Goal: Task Accomplishment & Management: Use online tool/utility

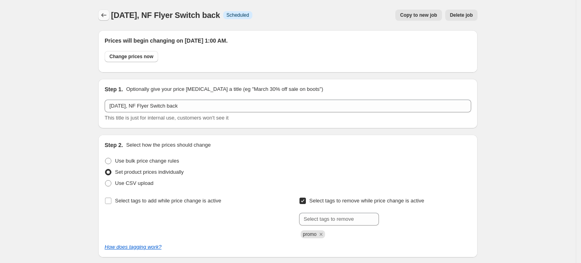
click at [103, 14] on icon "Price change jobs" at bounding box center [104, 15] width 8 height 8
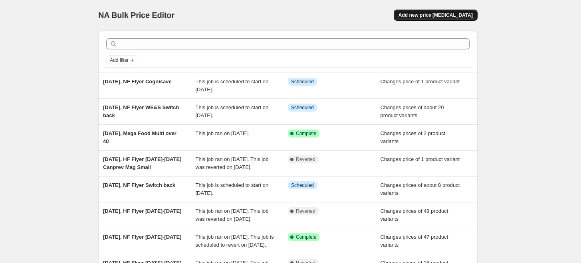
click at [456, 20] on button "Add new price [MEDICAL_DATA]" at bounding box center [436, 15] width 84 height 11
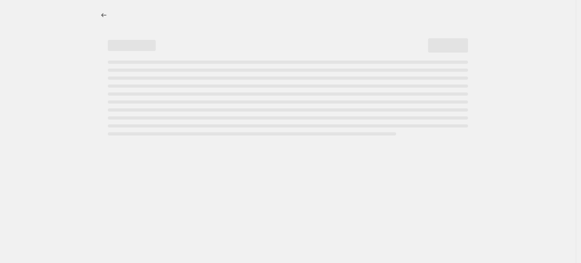
select select "percentage"
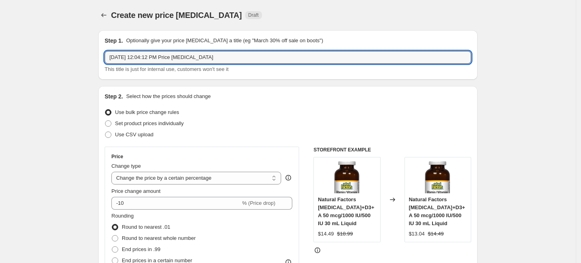
drag, startPoint x: 146, startPoint y: 57, endPoint x: 257, endPoint y: 65, distance: 111.7
click at [257, 65] on div "[DATE] 12:04:12 PM Price [MEDICAL_DATA] This title is just for internal use, cu…" at bounding box center [288, 62] width 366 height 22
type input "[DATE], HF Flyer [DATE]-[DATE]"
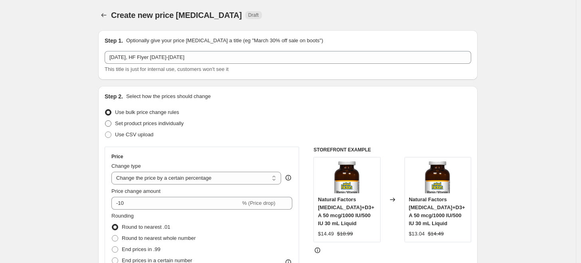
click at [180, 122] on span "Set product prices individually" at bounding box center [149, 124] width 69 height 6
click at [105, 121] on input "Set product prices individually" at bounding box center [105, 121] width 0 height 0
radio input "true"
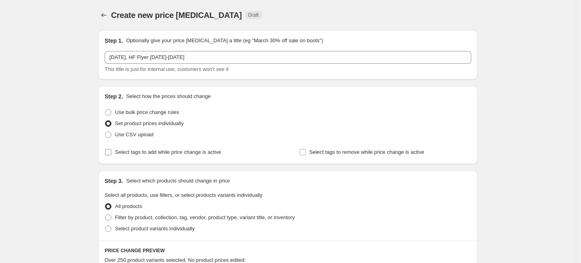
click at [179, 150] on span "Select tags to add while price change is active" at bounding box center [168, 152] width 106 height 6
click at [111, 150] on input "Select tags to add while price change is active" at bounding box center [108, 152] width 6 height 6
checkbox input "true"
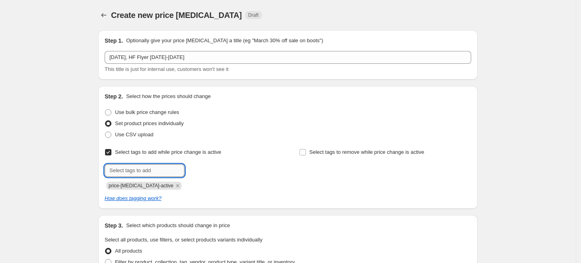
click at [162, 172] on input "text" at bounding box center [145, 170] width 80 height 13
click at [166, 184] on span "price-[MEDICAL_DATA]-active" at bounding box center [141, 186] width 65 height 6
click at [174, 184] on icon "Remove price-change-job-active" at bounding box center [177, 185] width 7 height 7
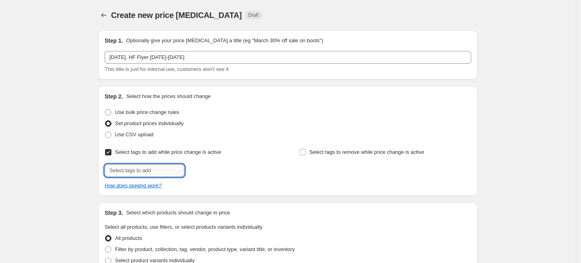
click at [156, 166] on input "text" at bounding box center [145, 170] width 80 height 13
type input "promo"
click at [204, 174] on button "Add promo" at bounding box center [203, 169] width 35 height 11
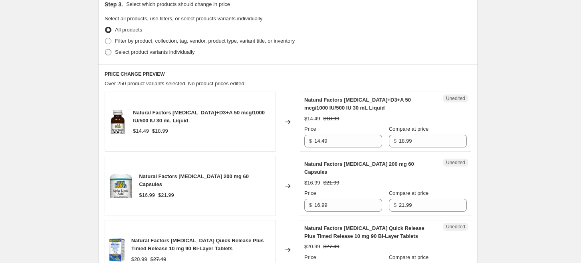
click at [179, 49] on span "Select product variants individually" at bounding box center [154, 52] width 79 height 6
click at [105, 49] on input "Select product variants individually" at bounding box center [105, 49] width 0 height 0
radio input "true"
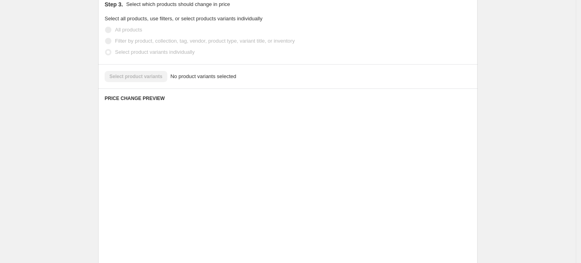
scroll to position [200, 0]
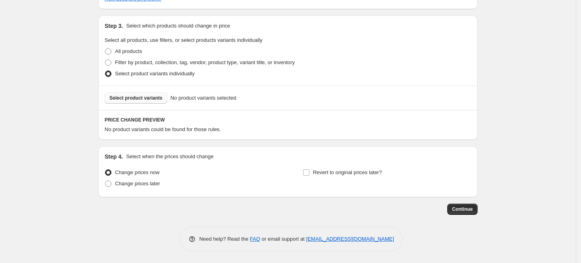
click at [152, 96] on span "Select product variants" at bounding box center [135, 98] width 53 height 6
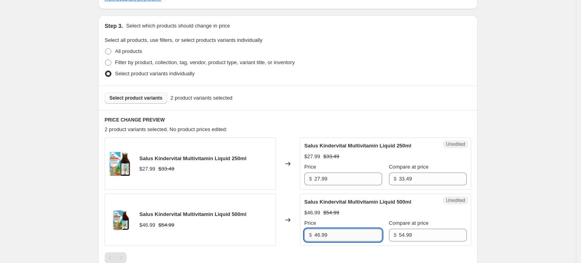
click at [322, 234] on input "46.99" at bounding box center [348, 235] width 68 height 13
type input "43.99"
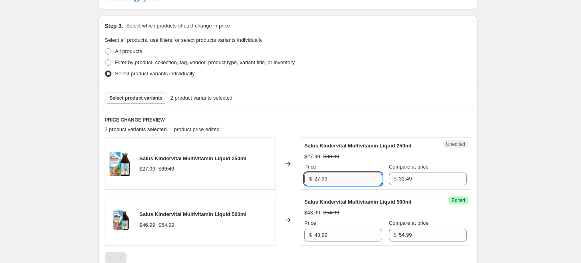
click at [319, 180] on input "27.99" at bounding box center [348, 179] width 68 height 13
type input "26.99"
click at [348, 121] on h6 "PRICE CHANGE PREVIEW" at bounding box center [288, 120] width 366 height 6
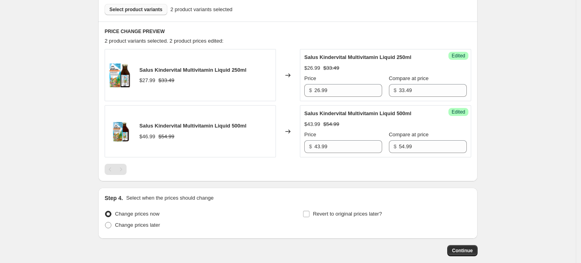
scroll to position [244, 0]
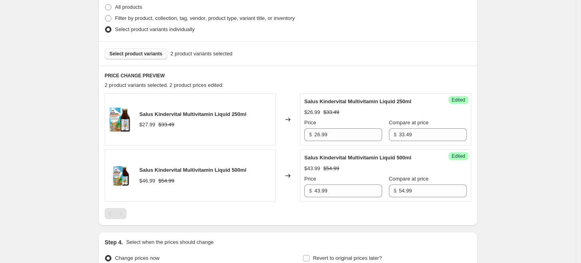
click at [154, 57] on button "Select product variants" at bounding box center [136, 53] width 63 height 11
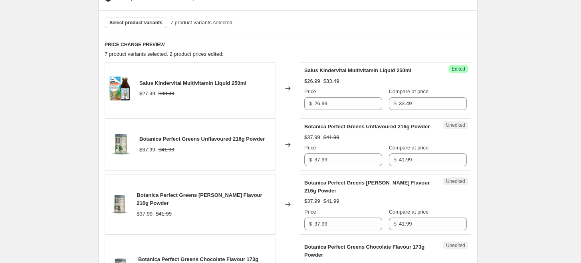
scroll to position [289, 0]
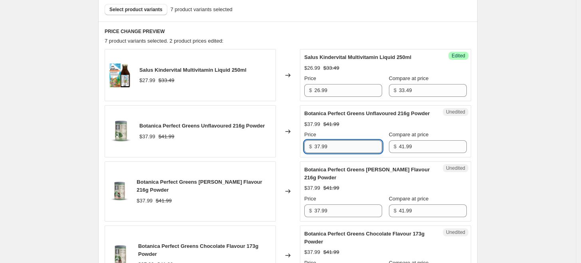
click at [319, 149] on input "37.99" at bounding box center [348, 146] width 68 height 13
type input "35.99"
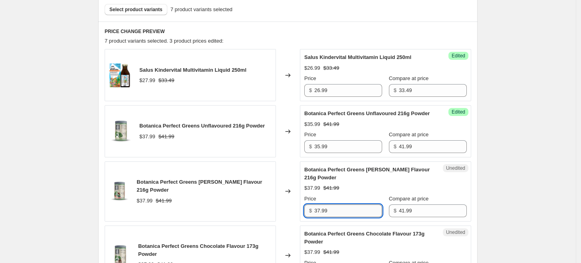
click at [320, 210] on input "37.99" at bounding box center [348, 211] width 68 height 13
type input "35.99"
click at [324, 220] on div "Success Edited Botanica Perfect Greens [PERSON_NAME] Flavour 216g Powder $35.99…" at bounding box center [385, 192] width 171 height 60
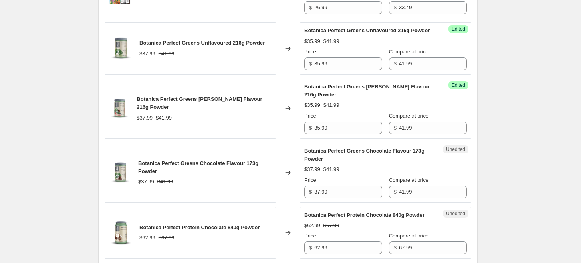
scroll to position [377, 0]
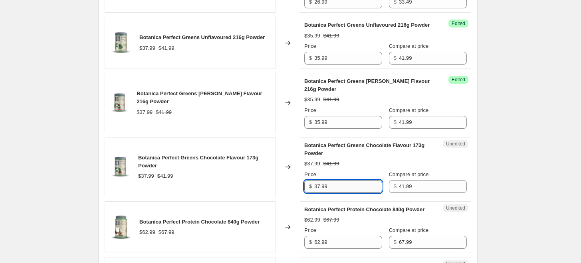
click at [322, 183] on input "37.99" at bounding box center [348, 186] width 68 height 13
click at [353, 184] on input "35.99" at bounding box center [348, 186] width 68 height 13
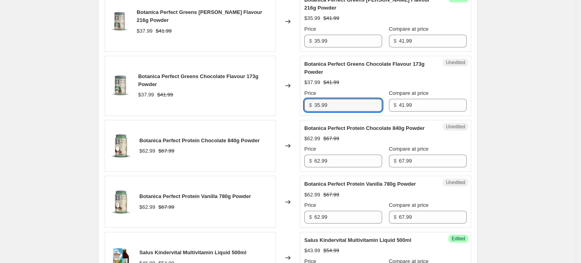
scroll to position [466, 0]
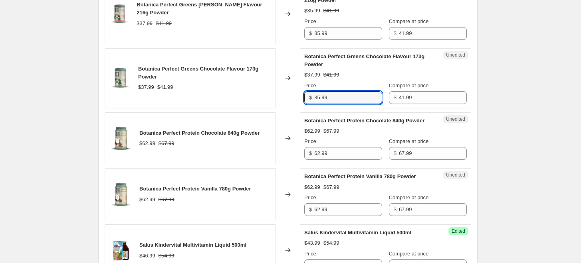
type input "35.99"
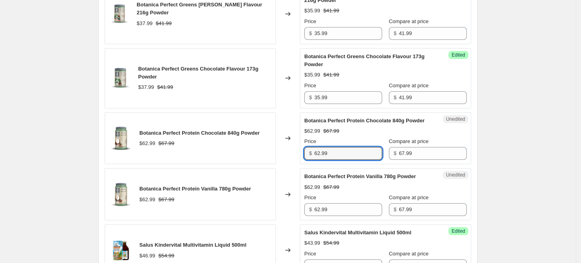
click at [339, 160] on div "Unedited Botanica Perfect Protein Chocolate 840g Powder $62.99 $67.99 Price $ 6…" at bounding box center [385, 139] width 171 height 52
drag, startPoint x: 336, startPoint y: 155, endPoint x: 297, endPoint y: 149, distance: 39.6
click at [297, 149] on div "Botanica Perfect Protein Chocolate 840g Powder $62.99 $67.99 Changed to Unedite…" at bounding box center [288, 139] width 366 height 52
type input "61.49"
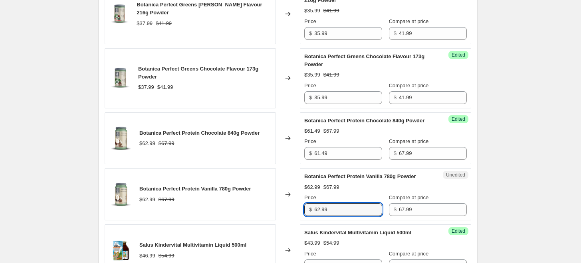
drag, startPoint x: 313, startPoint y: 207, endPoint x: 282, endPoint y: 208, distance: 30.7
click at [287, 210] on div "Botanica Perfect Protein Vanilla 780g Powder $62.99 $67.99 Changed to Unedited …" at bounding box center [288, 194] width 366 height 52
type input "61.49"
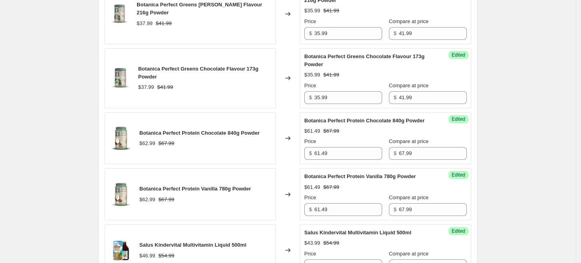
click at [282, 208] on div "Changed to" at bounding box center [288, 194] width 24 height 52
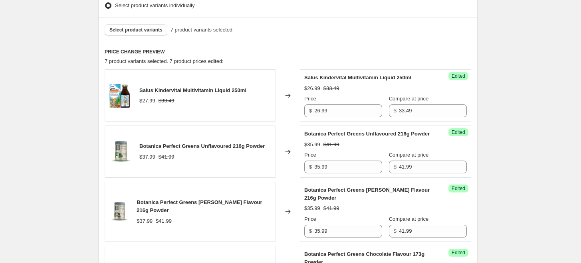
scroll to position [156, 0]
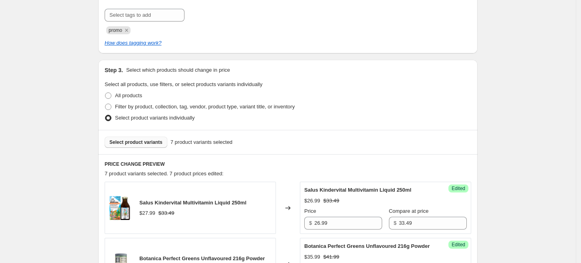
click at [143, 142] on span "Select product variants" at bounding box center [135, 142] width 53 height 6
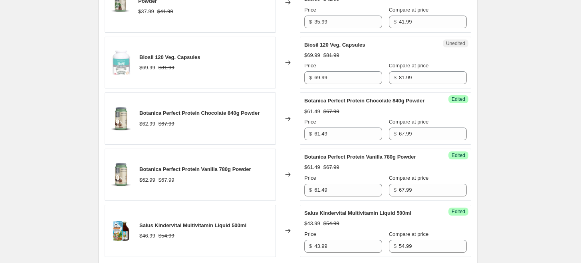
scroll to position [511, 0]
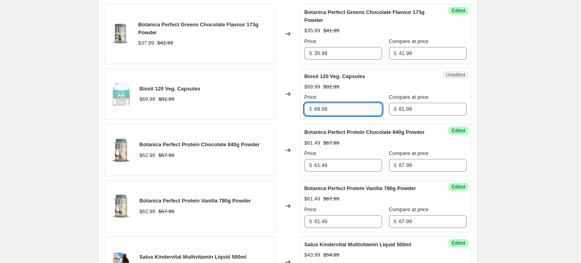
click at [323, 109] on input "69.99" at bounding box center [348, 109] width 68 height 13
type input "62.99"
click at [280, 117] on div "Changed to" at bounding box center [288, 94] width 24 height 52
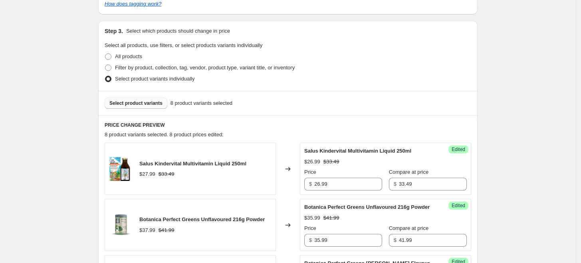
scroll to position [200, 0]
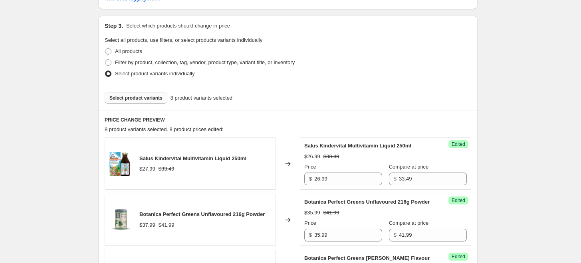
click at [152, 101] on span "Select product variants" at bounding box center [135, 98] width 53 height 6
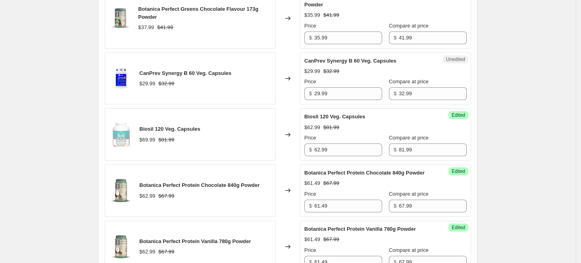
scroll to position [511, 0]
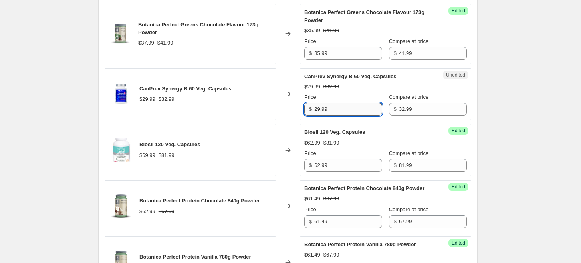
click at [320, 112] on input "29.99" at bounding box center [348, 109] width 68 height 13
type input "26.99"
click at [285, 121] on div "Salus Kindervital Multivitamin Liquid 250ml $27.99 $33.49 Changed to Success Ed…" at bounding box center [288, 86] width 366 height 518
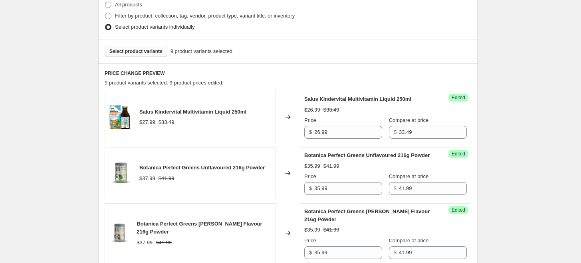
scroll to position [200, 0]
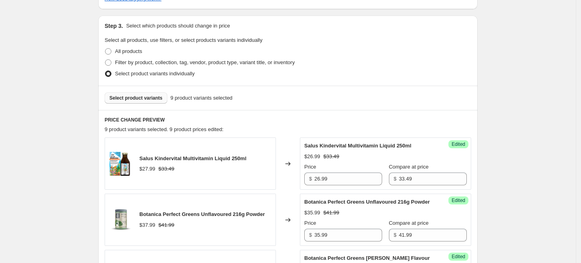
click at [147, 103] on button "Select product variants" at bounding box center [136, 98] width 63 height 11
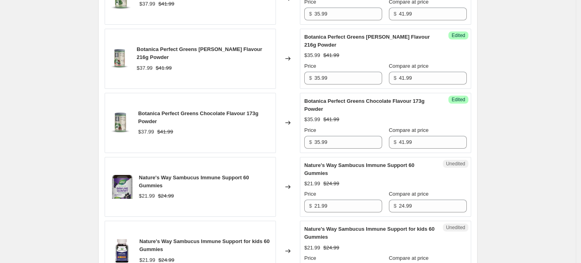
scroll to position [511, 0]
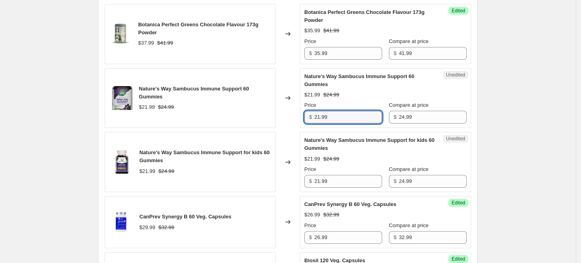
drag, startPoint x: 339, startPoint y: 119, endPoint x: 275, endPoint y: 117, distance: 63.9
click at [275, 117] on div "Nature's Way Sambucus Immune Support 60 Gummies $21.99 $24.99 Changed to Unedit…" at bounding box center [288, 98] width 366 height 60
drag, startPoint x: 340, startPoint y: 117, endPoint x: 266, endPoint y: 116, distance: 73.9
click at [266, 116] on div "Nature's Way Sambucus Immune Support 60 Gummies $21.99 $24.99 Changed to Unedit…" at bounding box center [288, 98] width 366 height 60
type input "17.49"
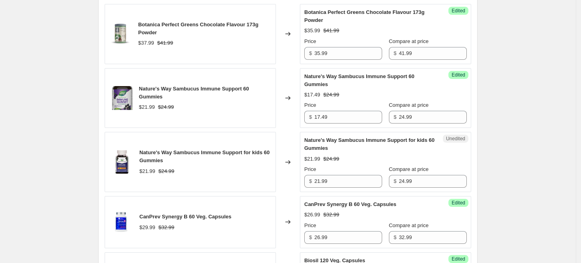
drag, startPoint x: 280, startPoint y: 123, endPoint x: 335, endPoint y: 169, distance: 72.2
click at [281, 124] on div "Changed to" at bounding box center [288, 98] width 24 height 60
drag, startPoint x: 344, startPoint y: 184, endPoint x: 268, endPoint y: 177, distance: 76.2
click at [268, 177] on div "Nature's Way Sambucus Immune Support for kids 60 Gummies $21.99 $24.99 Changed …" at bounding box center [288, 162] width 366 height 60
paste input "17.4"
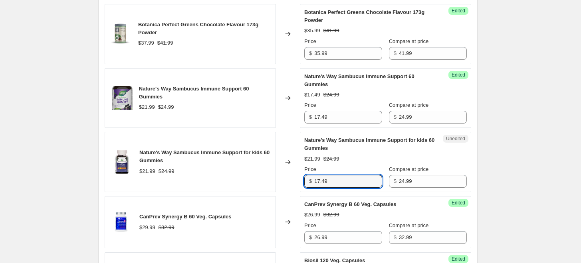
type input "17.49"
click at [268, 176] on div "Nature's Way Sambucus Immune Support for kids 60 Gummies $21.99 $24.99" at bounding box center [190, 162] width 171 height 60
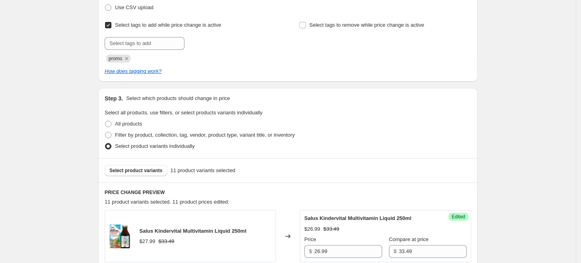
scroll to position [200, 0]
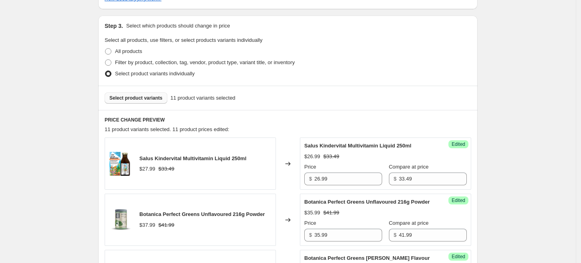
click at [149, 99] on span "Select product variants" at bounding box center [135, 98] width 53 height 6
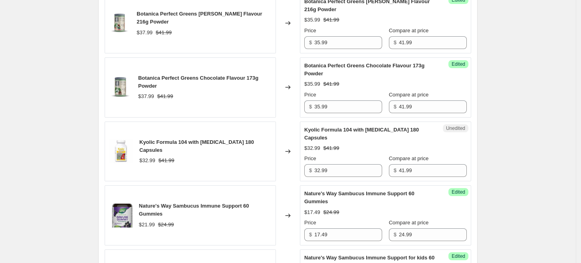
scroll to position [511, 0]
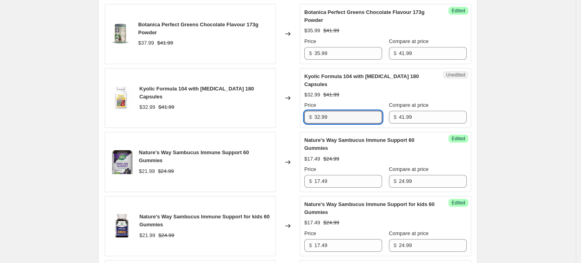
drag, startPoint x: 323, startPoint y: 105, endPoint x: 316, endPoint y: 109, distance: 7.9
click at [316, 111] on div "$ 32.99" at bounding box center [343, 117] width 78 height 13
type input "27.99"
click at [262, 97] on div "Kyolic Formula 104 with [MEDICAL_DATA] 180 Capsules $32.99 $41.99" at bounding box center [190, 98] width 171 height 60
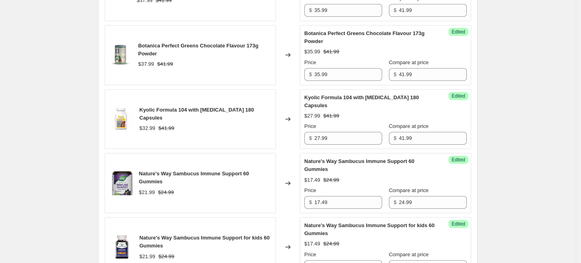
scroll to position [200, 0]
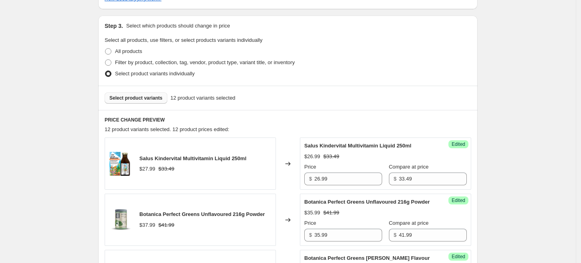
click at [160, 97] on span "Select product variants" at bounding box center [135, 98] width 53 height 6
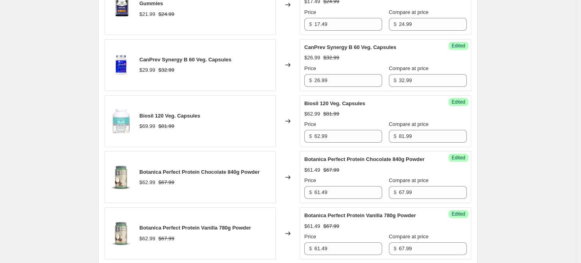
scroll to position [954, 0]
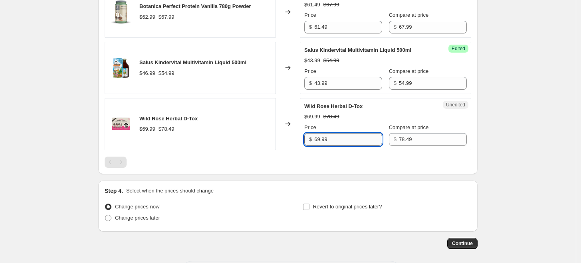
drag, startPoint x: 324, startPoint y: 133, endPoint x: 317, endPoint y: 133, distance: 6.4
click at [317, 133] on input "69.99" at bounding box center [348, 139] width 68 height 13
type input "59.99"
click at [286, 157] on div at bounding box center [288, 162] width 366 height 11
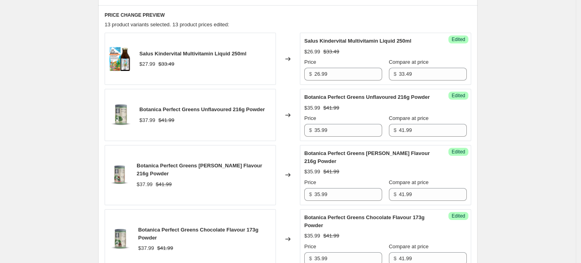
scroll to position [200, 0]
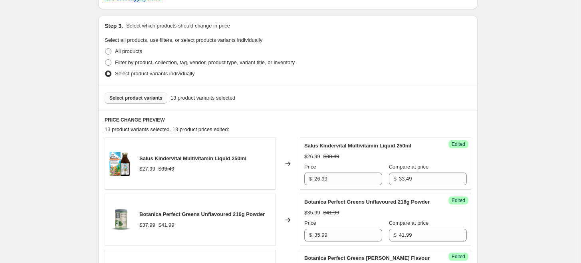
click at [147, 96] on span "Select product variants" at bounding box center [135, 98] width 53 height 6
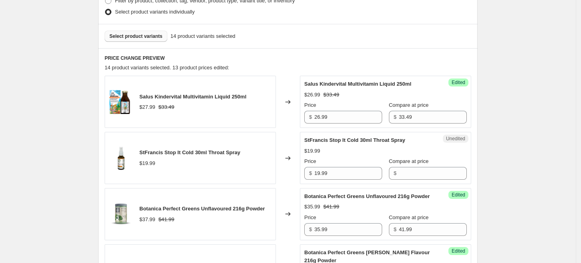
scroll to position [333, 0]
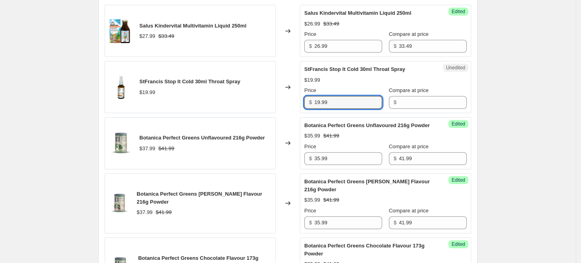
drag, startPoint x: 342, startPoint y: 102, endPoint x: 279, endPoint y: 98, distance: 63.2
click at [279, 98] on div "StFrancis Stop It Cold 30ml Throat Spray $19.99 Changed to Unedited StFrancis S…" at bounding box center [288, 87] width 366 height 52
type input "15.99"
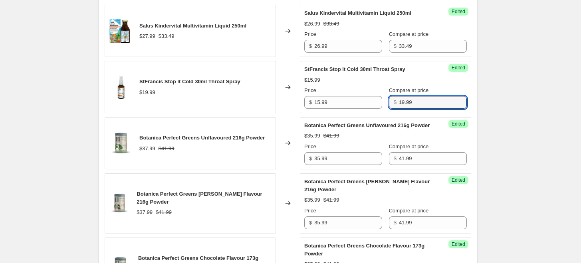
type input "19.99"
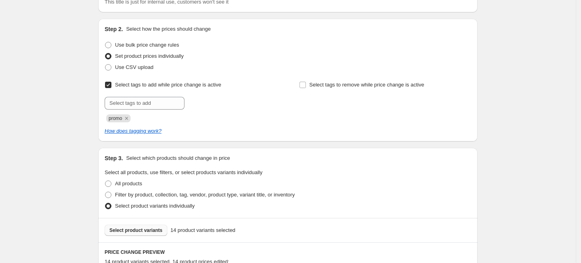
scroll to position [200, 0]
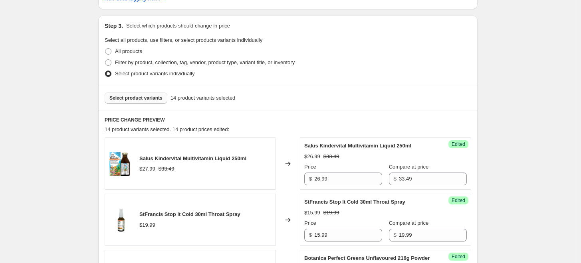
click at [152, 101] on span "Select product variants" at bounding box center [135, 98] width 53 height 6
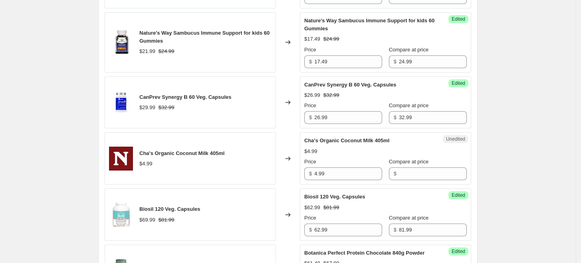
scroll to position [821, 0]
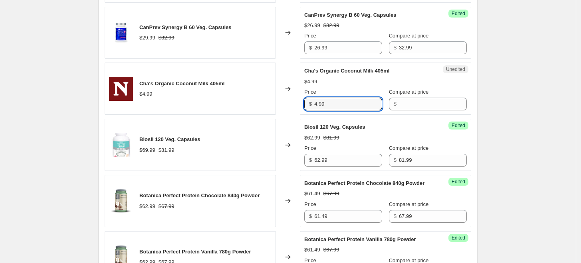
drag, startPoint x: 336, startPoint y: 93, endPoint x: 303, endPoint y: 93, distance: 33.1
click at [303, 93] on div "Unedited Cha's Organic Coconut Milk 405ml $4.99 Price $ 4.99 Compare at price $" at bounding box center [385, 89] width 171 height 52
type input "4.29"
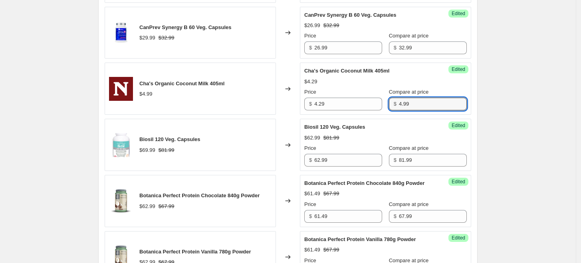
type input "4.99"
click at [322, 88] on div "Price $ 4.29" at bounding box center [343, 99] width 78 height 22
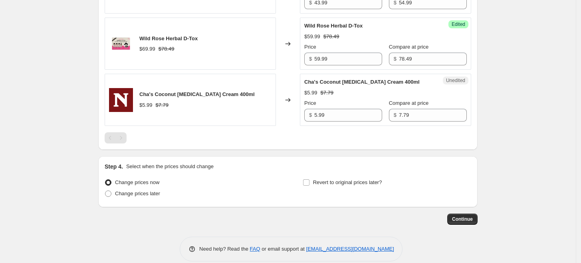
scroll to position [1147, 0]
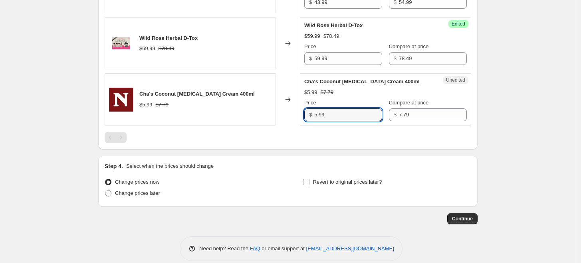
drag, startPoint x: 334, startPoint y: 107, endPoint x: 298, endPoint y: 105, distance: 36.4
click at [298, 105] on div "Cha's Coconut [MEDICAL_DATA] Cream 400ml $5.99 $7.79 Changed to Unedited Cha's …" at bounding box center [288, 99] width 366 height 52
type input "5.29"
click at [299, 102] on div "Changed to" at bounding box center [288, 99] width 24 height 52
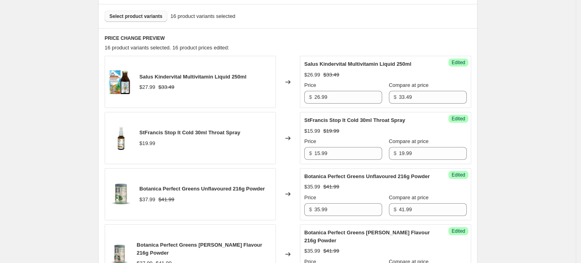
scroll to position [216, 0]
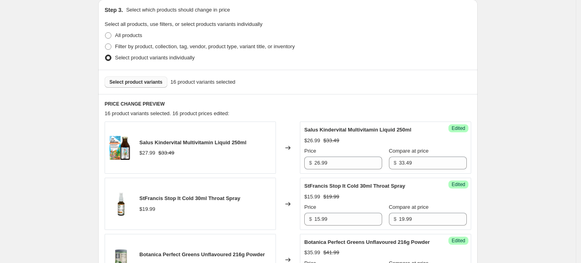
click at [153, 85] on span "Select product variants" at bounding box center [135, 82] width 53 height 6
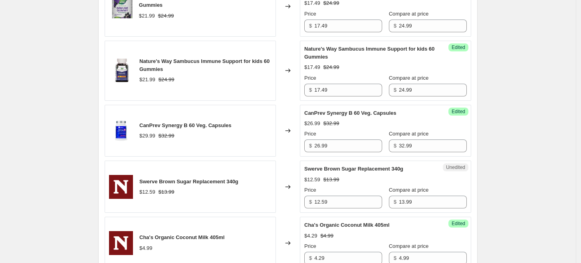
scroll to position [792, 0]
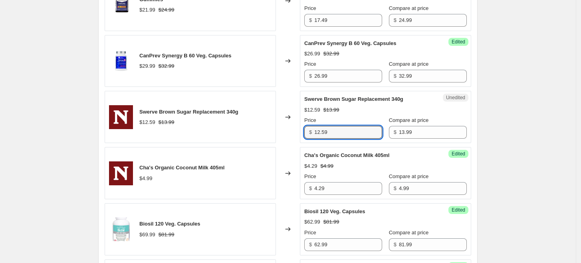
drag, startPoint x: 340, startPoint y: 125, endPoint x: 304, endPoint y: 120, distance: 36.7
click at [304, 120] on div "Unedited Swerve Brown Sugar Replacement 340g $12.59 $13.99 Price $ 12.59 Compar…" at bounding box center [385, 117] width 171 height 52
type input "11.49"
click at [369, 96] on div "Swerve Brown Sugar Replacement 340g $12.59 $13.99 Price $ 11.49 Compare at pric…" at bounding box center [385, 117] width 162 height 44
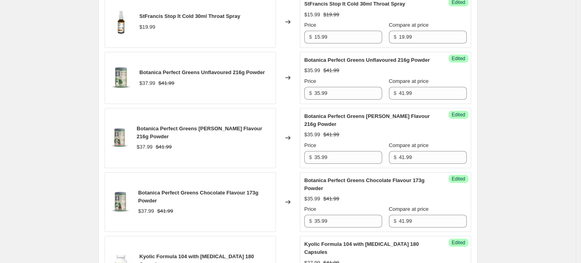
scroll to position [216, 0]
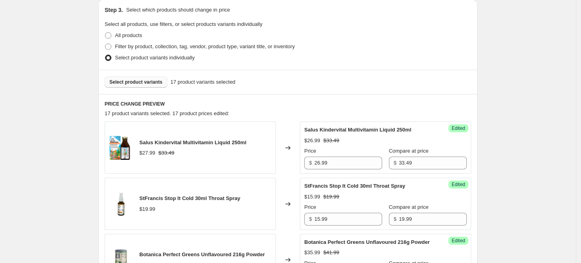
click at [131, 78] on button "Select product variants" at bounding box center [136, 82] width 63 height 11
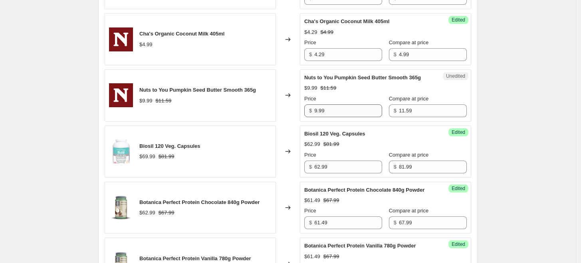
scroll to position [926, 0]
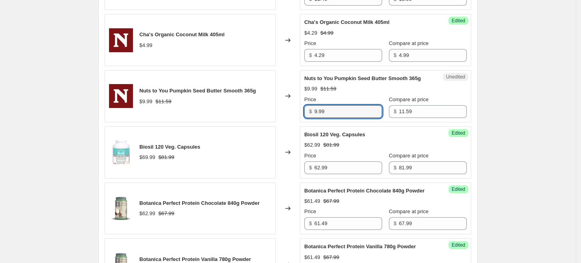
drag, startPoint x: 348, startPoint y: 103, endPoint x: 284, endPoint y: 105, distance: 64.3
click at [284, 105] on div "Nuts to You Pumpkin Seed Butter Smooth 365g $9.99 $11.59 Changed to Unedited Nu…" at bounding box center [288, 96] width 366 height 52
type input "8.99"
click at [284, 105] on div "Changed to" at bounding box center [288, 96] width 24 height 52
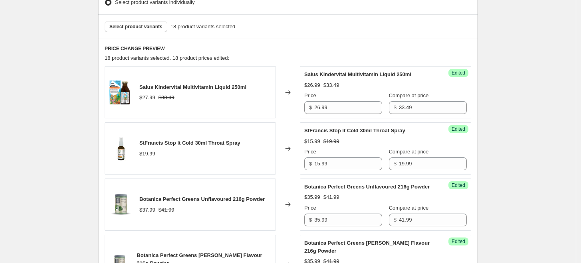
scroll to position [172, 0]
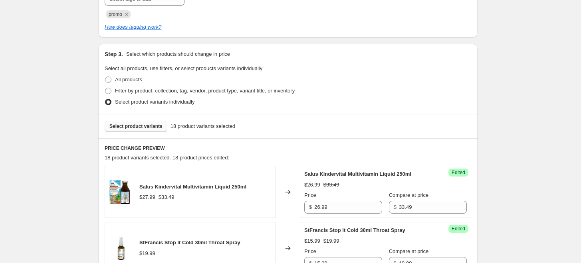
click at [162, 127] on span "Select product variants" at bounding box center [135, 126] width 53 height 6
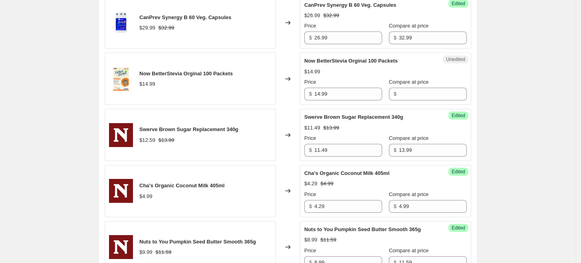
scroll to position [792, 0]
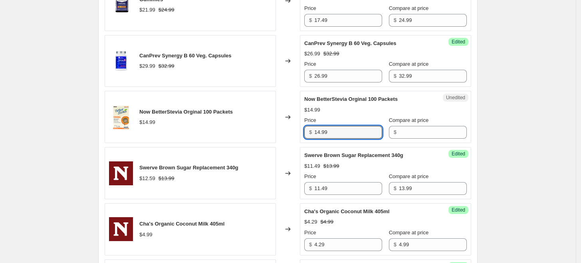
drag, startPoint x: 340, startPoint y: 125, endPoint x: 289, endPoint y: 124, distance: 50.7
click at [289, 124] on div "Now BetterStevia Orginal 100 Packets $14.99 Changed to Unedited Now BetterStevi…" at bounding box center [288, 117] width 366 height 52
type input "10.99"
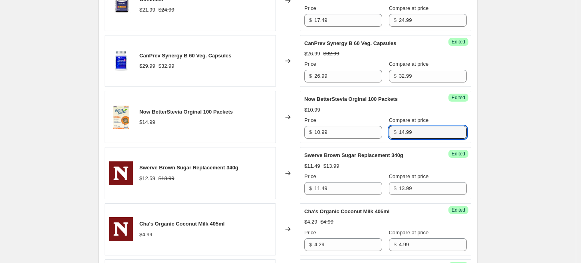
type input "14.99"
click at [289, 124] on div "Changed to" at bounding box center [288, 117] width 24 height 52
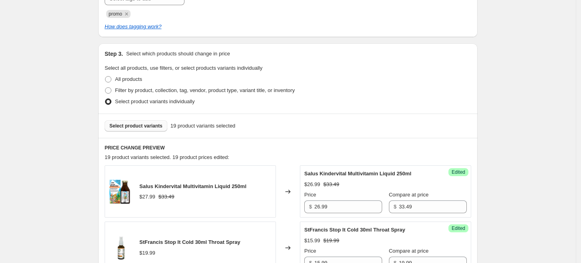
scroll to position [172, 0]
click at [156, 125] on span "Select product variants" at bounding box center [135, 126] width 53 height 6
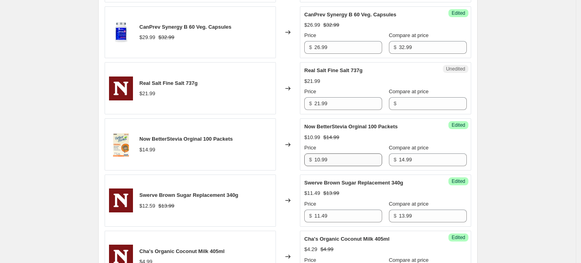
scroll to position [837, 0]
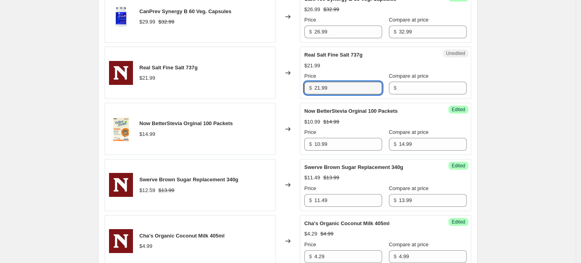
drag, startPoint x: 347, startPoint y: 73, endPoint x: 305, endPoint y: 77, distance: 42.1
click at [305, 77] on div "Unedited Real Salt Fine Salt 737g $21.99 Price $ 21.99 Compare at price $" at bounding box center [385, 73] width 171 height 52
type input "16.49"
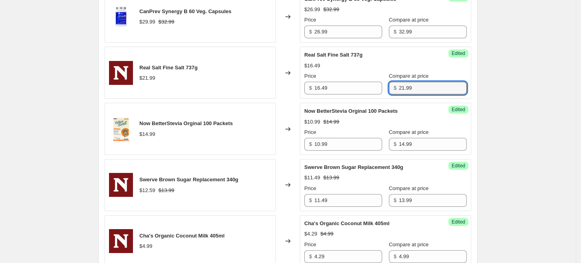
type input "21.99"
click at [251, 91] on div "Salus Kindervital Multivitamin Liquid 250ml $27.99 $33.49 Changed to Success Ed…" at bounding box center [288, 81] width 366 height 1160
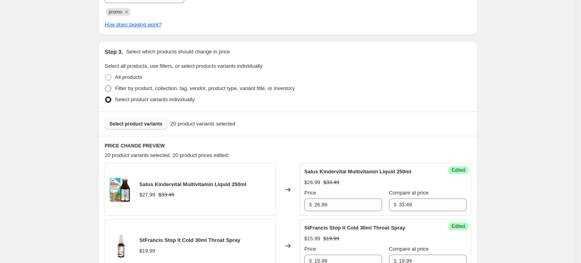
scroll to position [172, 0]
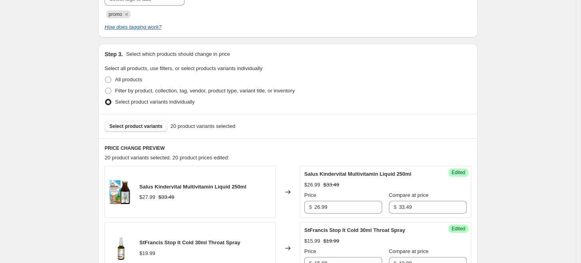
click at [155, 126] on span "Select product variants" at bounding box center [135, 126] width 53 height 6
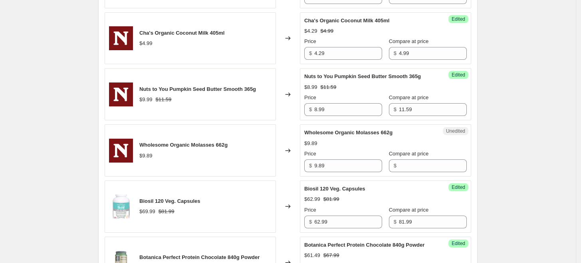
scroll to position [926, 0]
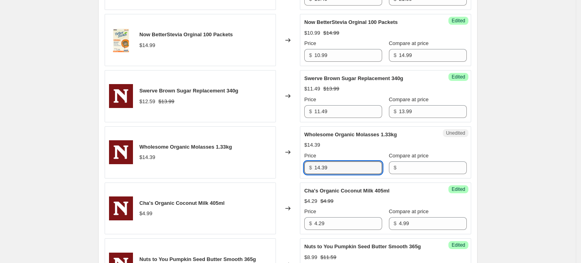
drag, startPoint x: 336, startPoint y: 158, endPoint x: 276, endPoint y: 156, distance: 59.5
click at [276, 156] on div "Wholesome Organic Molasses 1.33kg $14.39 Changed to Unedited Wholesome Organic …" at bounding box center [288, 153] width 366 height 52
type input "11.99"
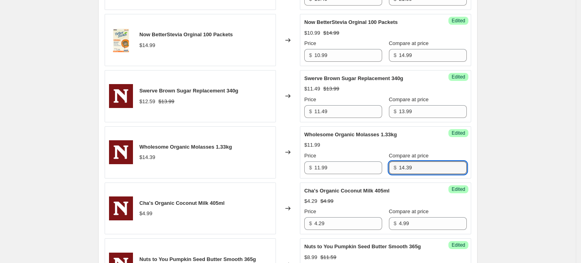
type input "14.39"
click at [243, 156] on div "Wholesome Organic Molasses 1.33kg $14.39" at bounding box center [190, 153] width 171 height 52
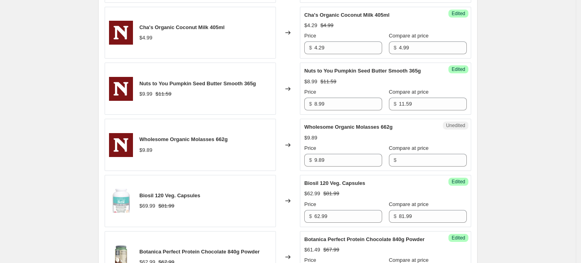
scroll to position [1103, 0]
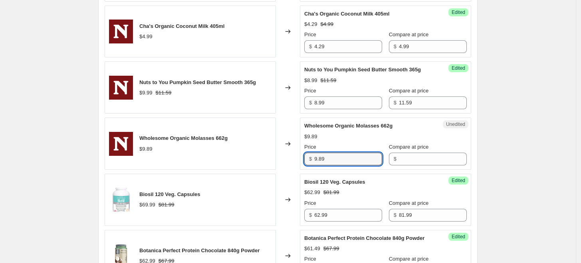
drag, startPoint x: 340, startPoint y: 151, endPoint x: 279, endPoint y: 146, distance: 62.1
click at [279, 147] on div "Wholesome Organic Molasses 662g $9.89 Changed to Unedited Wholesome Organic Mol…" at bounding box center [288, 144] width 366 height 52
type input "8.49"
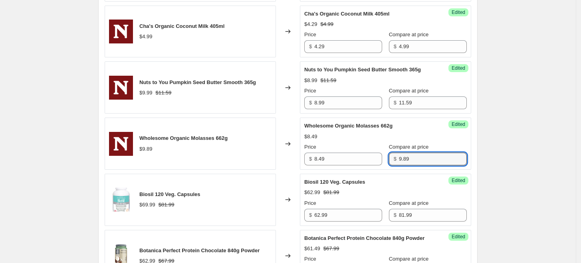
type input "9.89"
click at [290, 140] on icon at bounding box center [288, 144] width 8 height 8
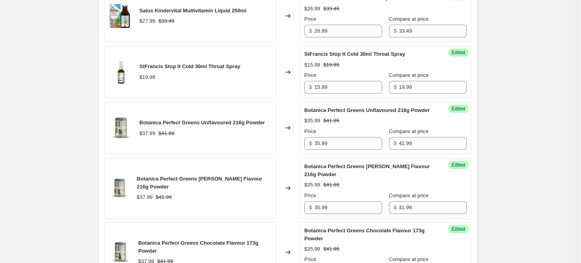
scroll to position [260, 0]
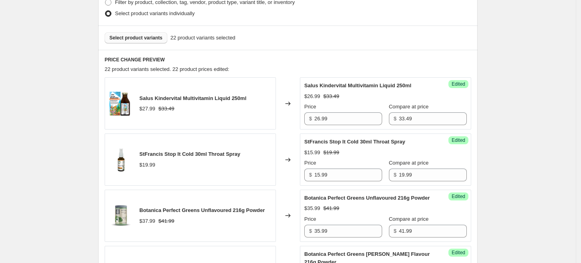
click at [143, 42] on button "Select product variants" at bounding box center [136, 37] width 63 height 11
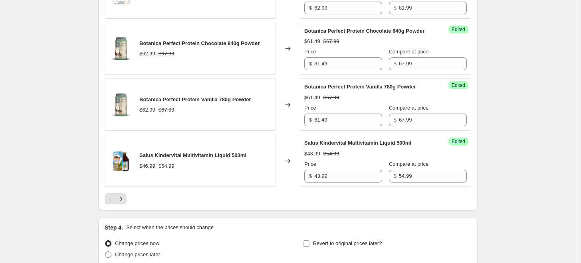
scroll to position [1371, 0]
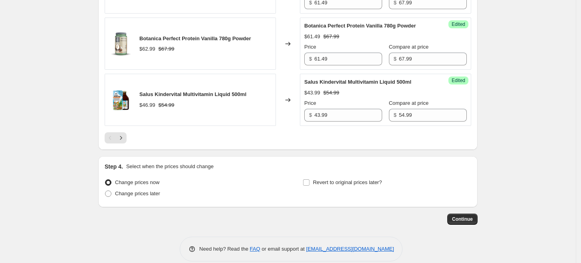
click at [124, 134] on icon "Next" at bounding box center [121, 138] width 8 height 8
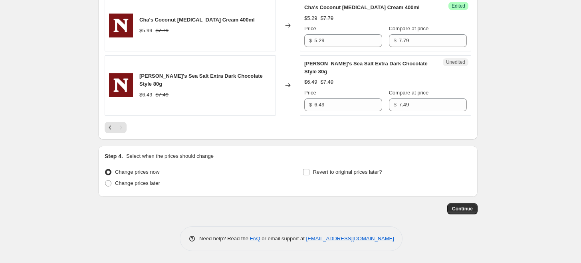
scroll to position [386, 0]
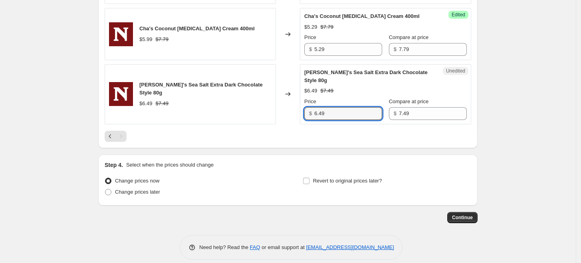
drag, startPoint x: 317, startPoint y: 104, endPoint x: 258, endPoint y: 98, distance: 58.5
click at [259, 104] on div "[PERSON_NAME]'s Sea Salt Extra Dark Chocolate Style 80g $6.49 $7.49 Changed to …" at bounding box center [288, 94] width 366 height 60
type input "5.99"
click at [258, 98] on div "[PERSON_NAME]'s Sea Salt Extra Dark Chocolate Style 80g $6.49 $7.49" at bounding box center [190, 94] width 171 height 60
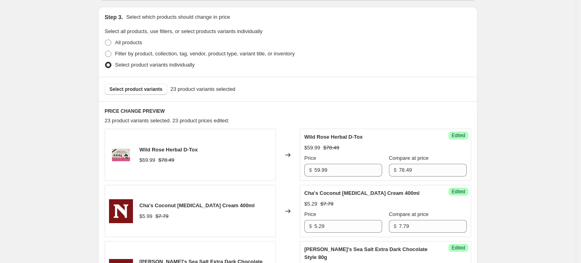
scroll to position [164, 0]
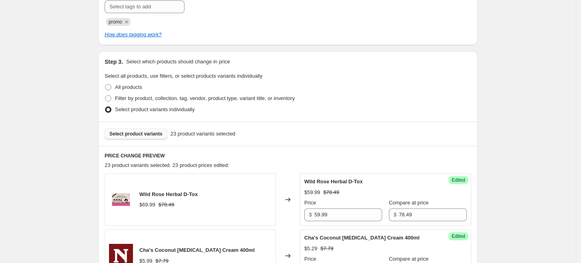
click at [162, 133] on span "Select product variants" at bounding box center [135, 134] width 53 height 6
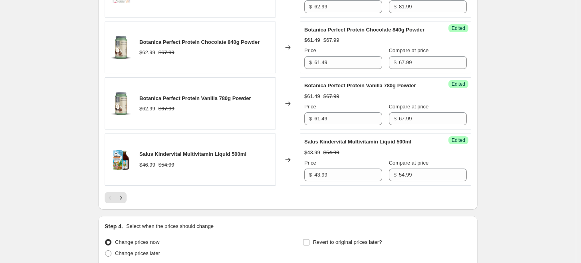
scroll to position [1371, 0]
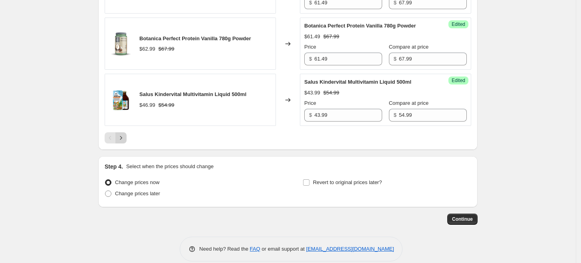
click at [125, 134] on icon "Next" at bounding box center [121, 138] width 8 height 8
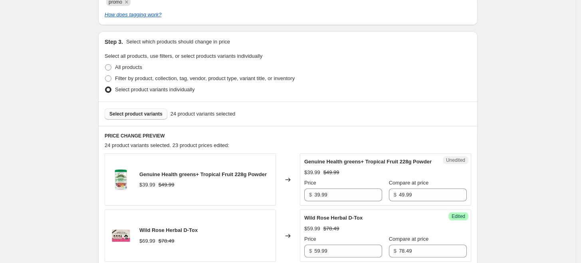
scroll to position [228, 0]
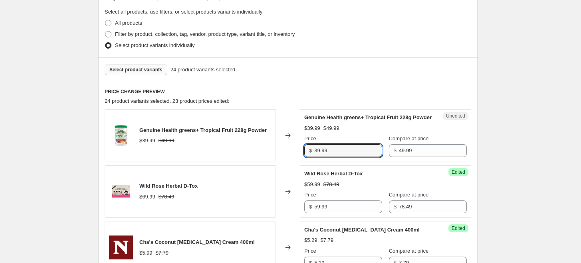
drag, startPoint x: 312, startPoint y: 156, endPoint x: 277, endPoint y: 156, distance: 35.1
click at [277, 156] on div "Genuine Health greens+ Tropical Fruit 228g Powder $39.99 $49.99 Changed to Uned…" at bounding box center [288, 135] width 366 height 52
type input "35.49"
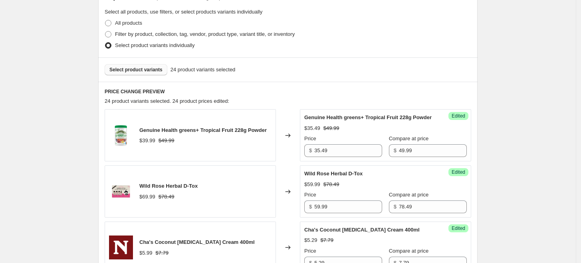
click at [275, 156] on div "Genuine Health greens+ Tropical Fruit 228g Powder $39.99 $49.99" at bounding box center [190, 135] width 171 height 52
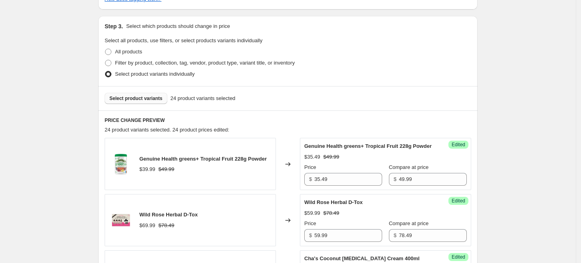
scroll to position [140, 0]
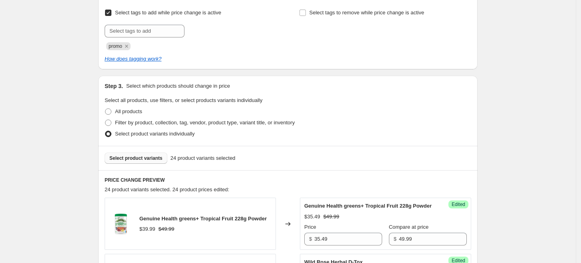
click at [150, 157] on span "Select product variants" at bounding box center [135, 158] width 53 height 6
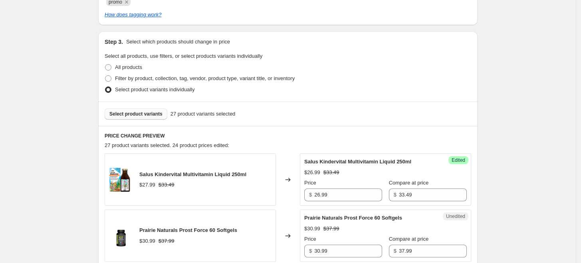
scroll to position [317, 0]
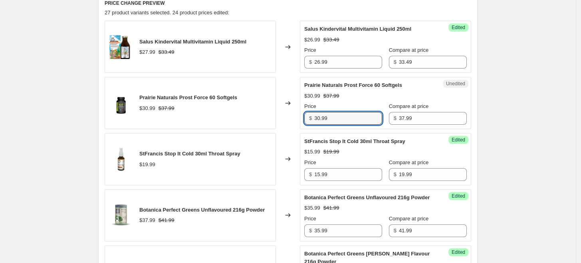
drag, startPoint x: 323, startPoint y: 118, endPoint x: 308, endPoint y: 118, distance: 14.4
click at [309, 118] on div "$ 30.99" at bounding box center [343, 118] width 78 height 13
type input "29.99"
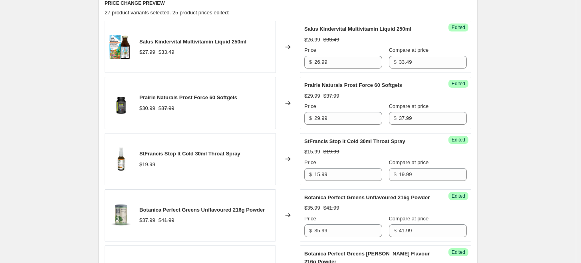
drag, startPoint x: 271, startPoint y: 122, endPoint x: 275, endPoint y: 135, distance: 13.2
click at [271, 122] on div "Prairie Naturals Prost Force 60 Softgels $30.99 $37.99" at bounding box center [190, 103] width 171 height 52
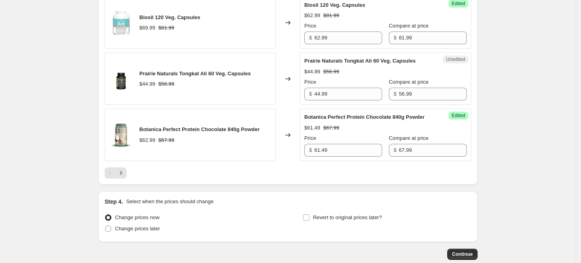
scroll to position [1337, 0]
click at [122, 170] on icon "Next" at bounding box center [121, 172] width 2 height 4
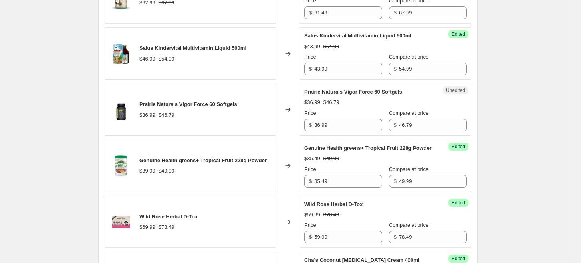
scroll to position [352, 0]
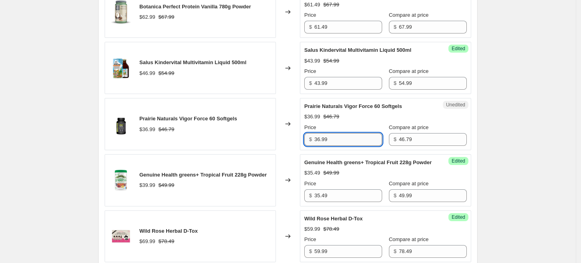
click at [321, 137] on input "36.99" at bounding box center [348, 139] width 68 height 13
type input "33.99"
click at [247, 182] on div "Genuine Health greens+ Tropical Fruit 228g Powder $39.99 $49.99" at bounding box center [202, 180] width 127 height 18
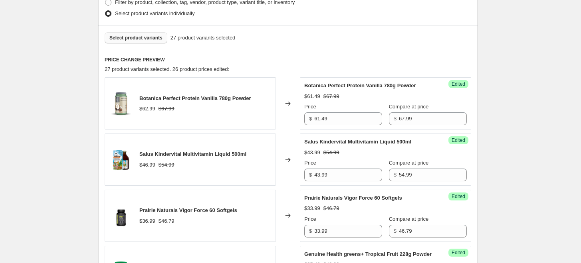
scroll to position [219, 0]
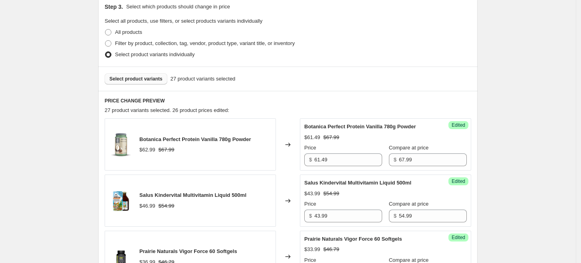
click at [134, 79] on span "Select product variants" at bounding box center [135, 79] width 53 height 6
click at [157, 83] on button "Select product variants" at bounding box center [136, 78] width 63 height 11
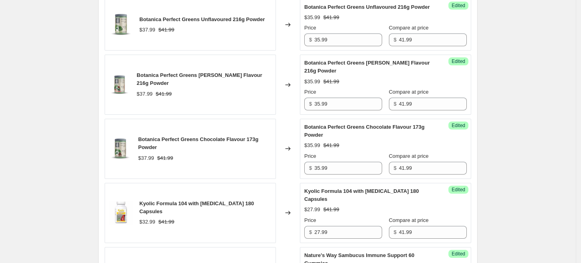
scroll to position [441, 0]
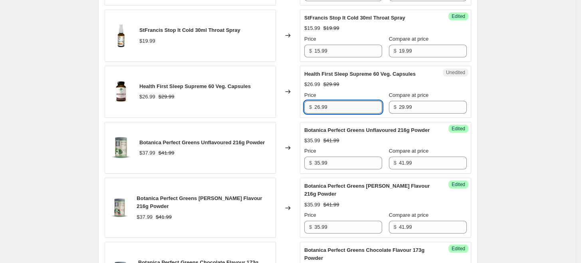
click at [320, 108] on input "26.99" at bounding box center [348, 107] width 68 height 13
type input "24.99"
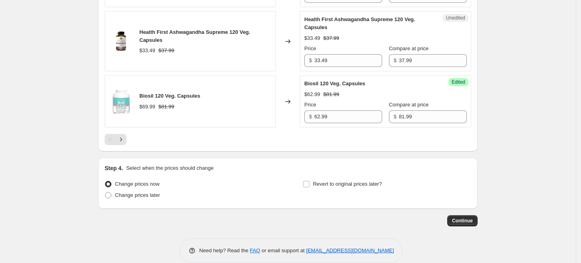
scroll to position [1291, 0]
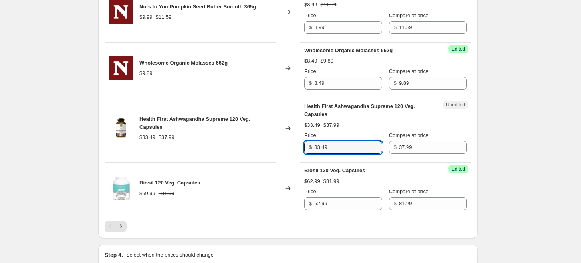
drag, startPoint x: 346, startPoint y: 138, endPoint x: 263, endPoint y: 140, distance: 83.0
click at [277, 137] on div "Health First Ashwagandha Supreme 120 Veg. Capsules $33.49 $37.99 Changed to Une…" at bounding box center [288, 128] width 366 height 60
type input "29.99"
click at [259, 140] on div "Health First Ashwagandha Supreme 120 Veg. Capsules $33.49 $37.99" at bounding box center [190, 128] width 171 height 60
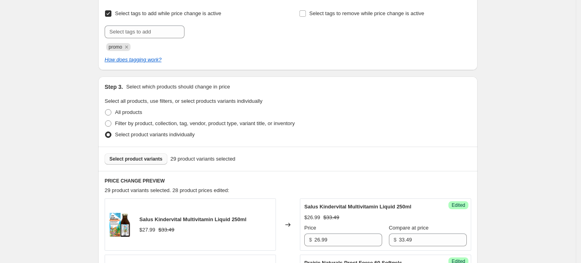
scroll to position [138, 0]
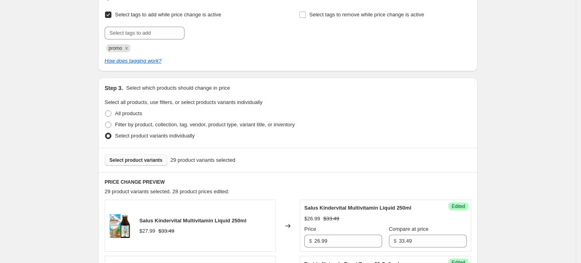
click at [146, 161] on span "Select product variants" at bounding box center [135, 160] width 53 height 6
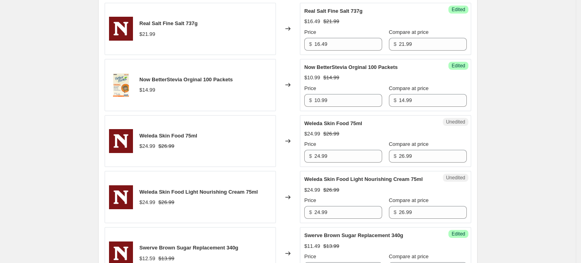
scroll to position [1025, 0]
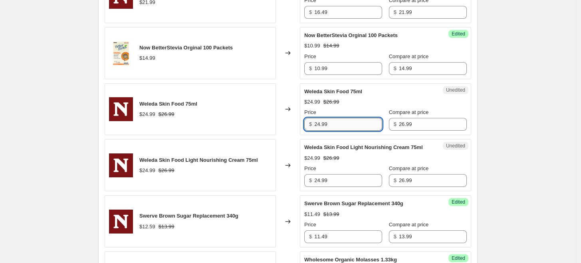
drag, startPoint x: 325, startPoint y: 116, endPoint x: 319, endPoint y: 118, distance: 5.8
click at [319, 118] on input "24.99" at bounding box center [348, 124] width 68 height 13
click at [321, 118] on input "24.99" at bounding box center [348, 124] width 68 height 13
drag, startPoint x: 319, startPoint y: 114, endPoint x: 324, endPoint y: 114, distance: 4.4
click at [324, 118] on input "24.99" at bounding box center [348, 124] width 68 height 13
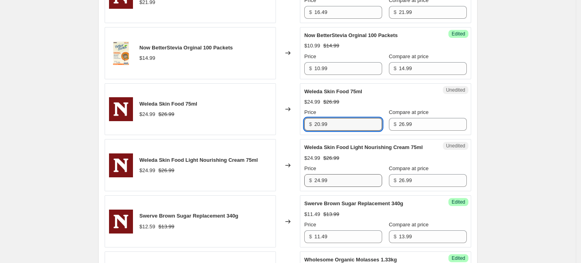
type input "20.99"
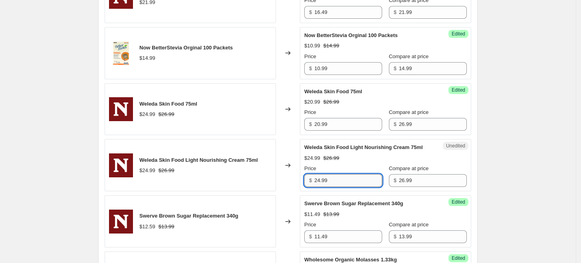
drag, startPoint x: 318, startPoint y: 171, endPoint x: 322, endPoint y: 170, distance: 4.4
click at [322, 174] on input "24.99" at bounding box center [348, 180] width 68 height 13
type input "20.99"
click at [349, 153] on div "Weleda Skin Food Light Nourishing Cream 75ml $24.99 $26.99 Price $ 20.99 Compar…" at bounding box center [385, 166] width 162 height 44
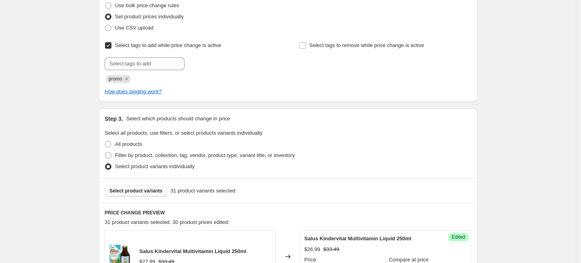
scroll to position [227, 0]
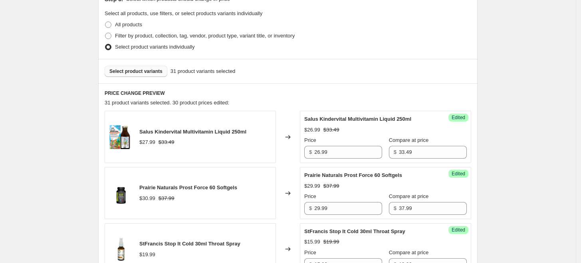
click at [152, 74] on span "Select product variants" at bounding box center [135, 71] width 53 height 6
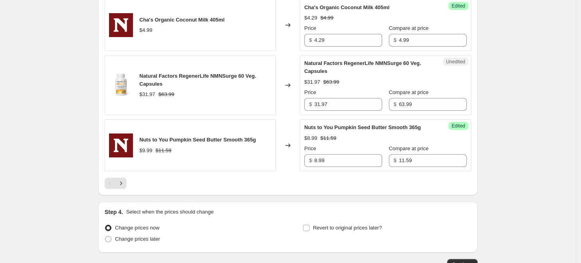
scroll to position [1335, 0]
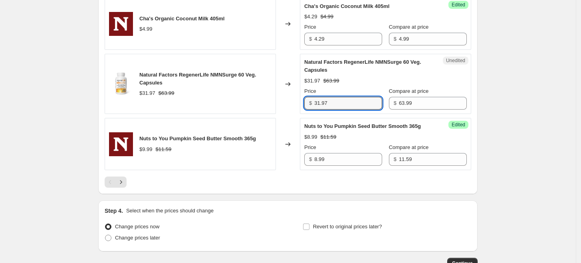
drag, startPoint x: 336, startPoint y: 95, endPoint x: 277, endPoint y: 93, distance: 59.1
click at [277, 95] on div "Natural Factors RegenerLife NMNSurge 60 Veg. Capsules $31.97 $63.99 Changed to …" at bounding box center [288, 84] width 366 height 60
type input "47.99"
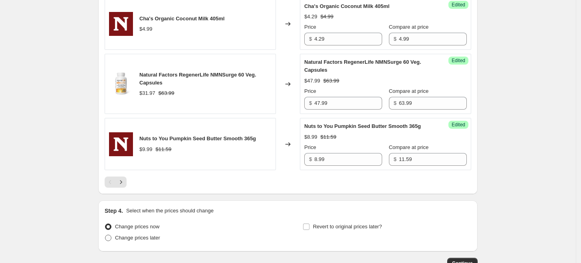
click at [148, 235] on span "Change prices later" at bounding box center [137, 238] width 45 height 6
click at [105, 235] on input "Change prices later" at bounding box center [105, 235] width 0 height 0
radio input "true"
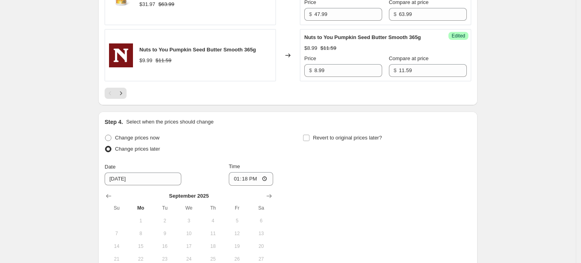
scroll to position [1516, 0]
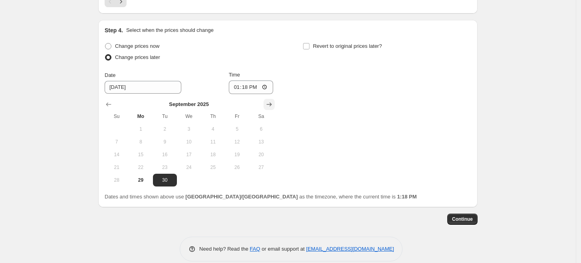
click at [269, 101] on icon "Show next month, October 2025" at bounding box center [269, 105] width 8 height 8
click at [215, 123] on button "2" at bounding box center [213, 129] width 24 height 13
type input "[DATE]"
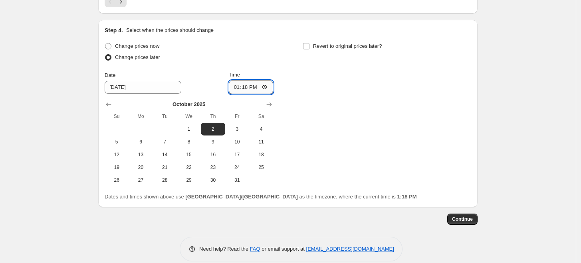
click at [235, 81] on input "13:18" at bounding box center [251, 88] width 45 height 14
type input "23:59"
click at [363, 43] on span "Revert to original prices later?" at bounding box center [347, 46] width 69 height 6
click at [309, 43] on input "Revert to original prices later?" at bounding box center [306, 46] width 6 height 6
checkbox input "true"
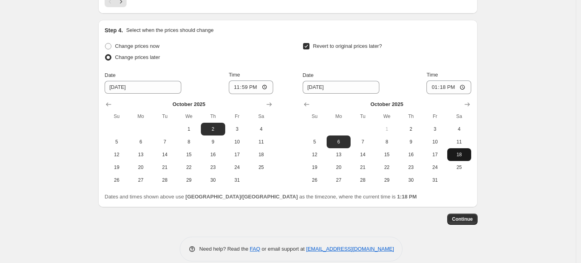
click at [459, 152] on span "18" at bounding box center [459, 155] width 18 height 6
type input "[DATE]"
click at [435, 81] on input "13:18" at bounding box center [448, 88] width 45 height 14
type input "23:59"
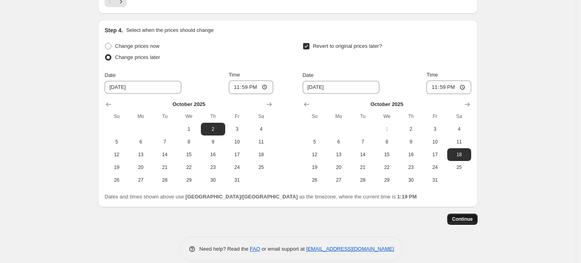
click at [472, 216] on span "Continue" at bounding box center [462, 219] width 21 height 6
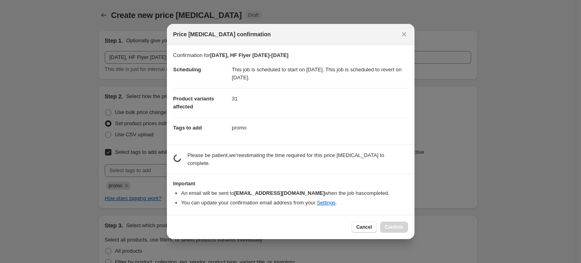
scroll to position [0, 0]
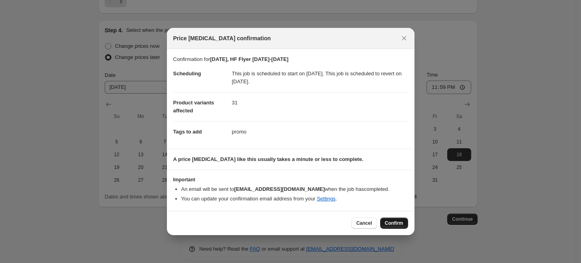
click at [399, 227] on button "Confirm" at bounding box center [394, 223] width 28 height 11
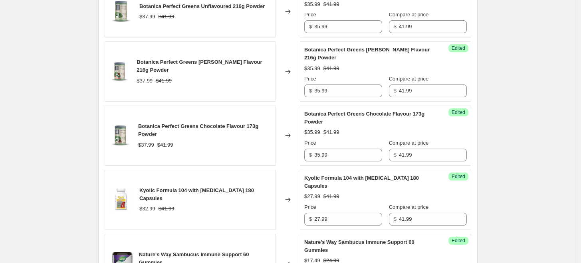
scroll to position [540, 0]
